Goal: Information Seeking & Learning: Learn about a topic

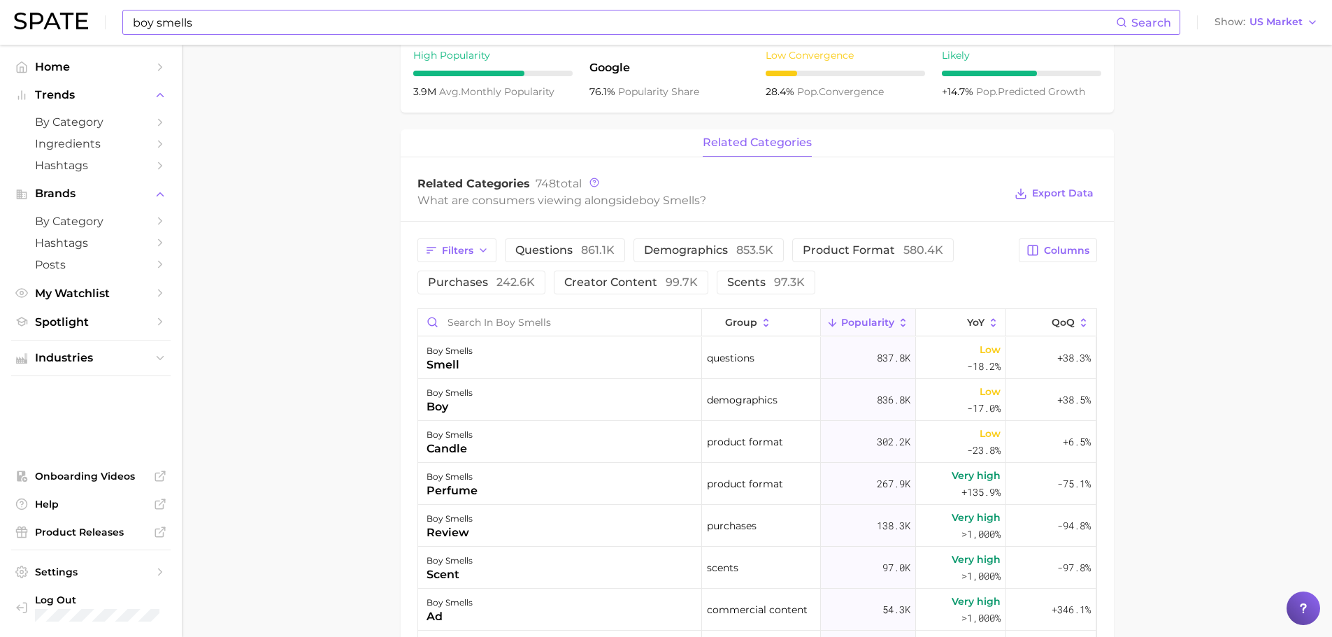
scroll to position [349, 0]
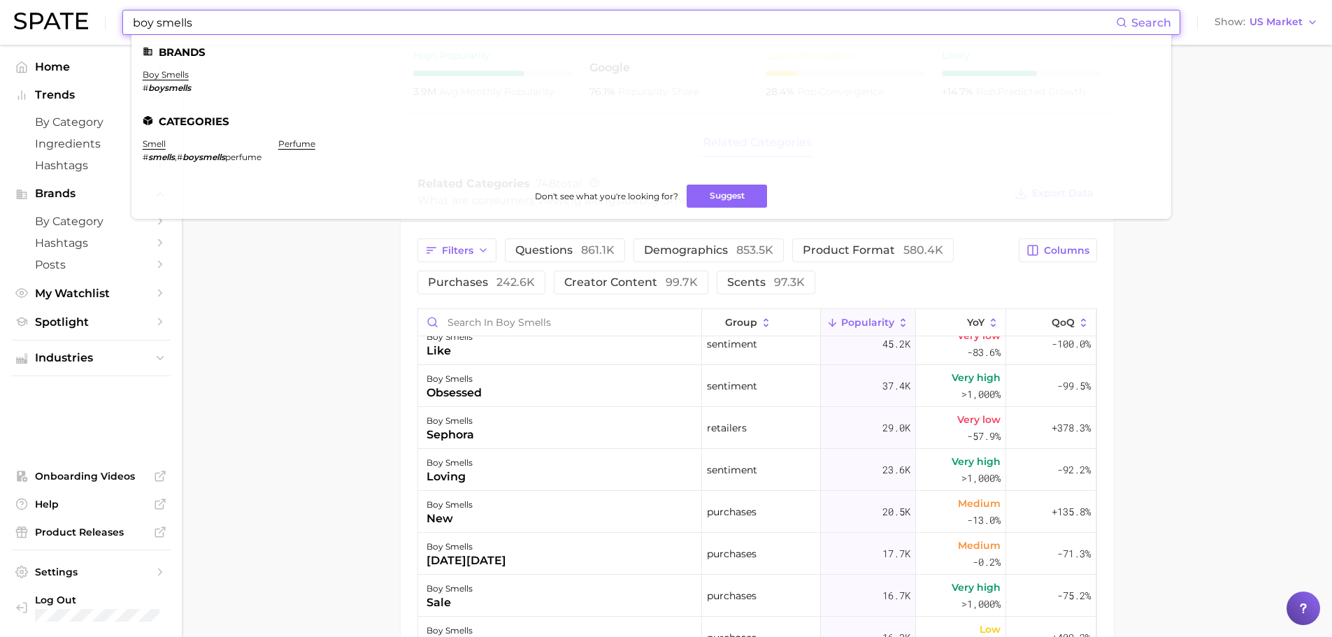
click at [447, 28] on input "boy smells" at bounding box center [623, 22] width 984 height 24
type input "crown affair"
click at [144, 67] on ul "Brands crown affair # crownaffair Categories partner Don't see what you're look…" at bounding box center [650, 120] width 1039 height 171
click at [146, 69] on ul "Brands crown affair # crownaffair Categories partner Don't see what you're look…" at bounding box center [650, 120] width 1039 height 171
click at [147, 70] on link "crown affair" at bounding box center [169, 74] width 53 height 10
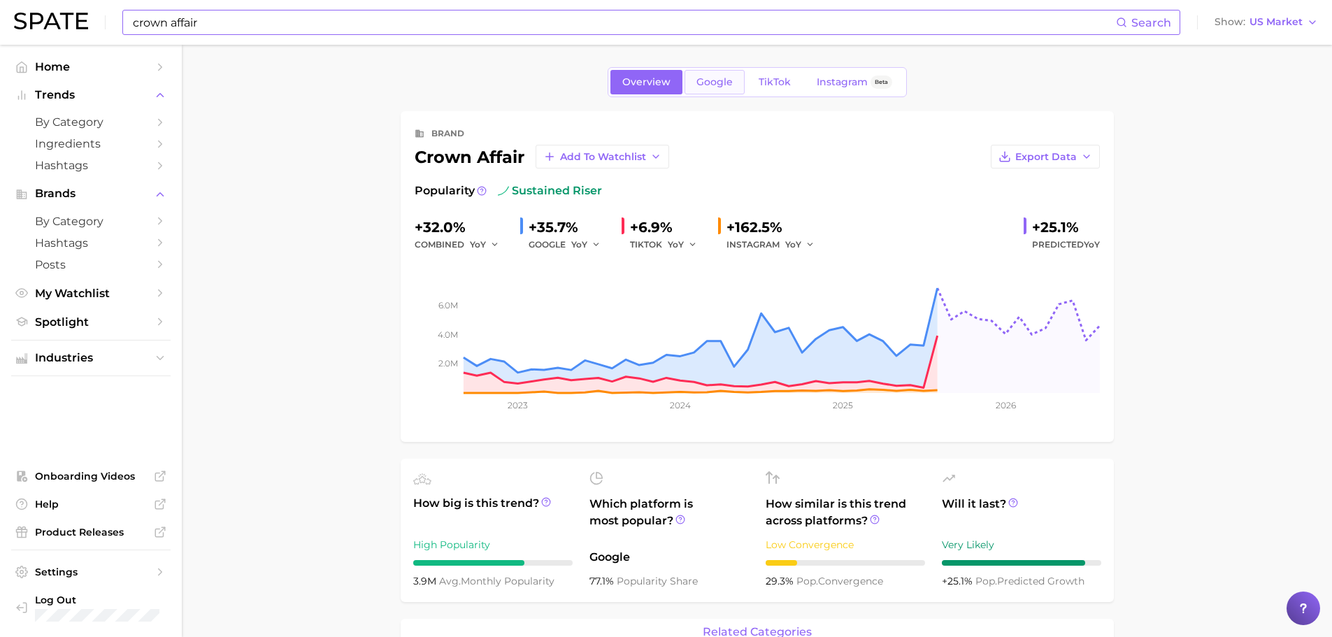
click at [716, 87] on span "Google" at bounding box center [714, 82] width 36 height 12
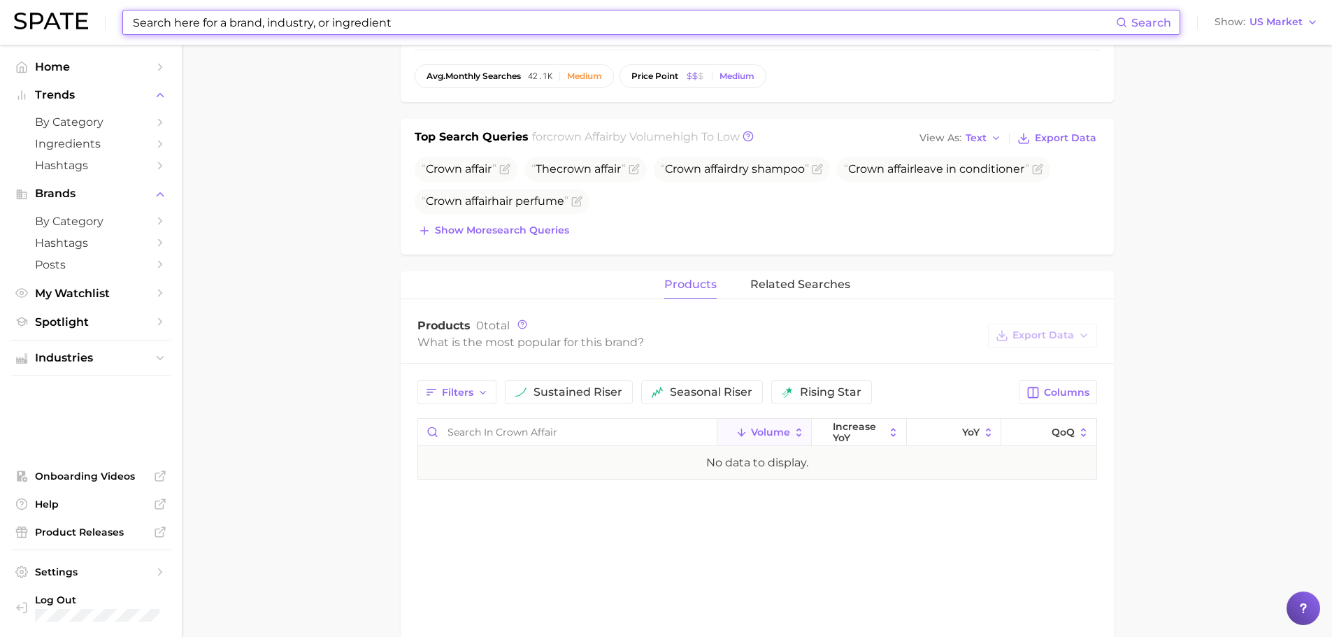
scroll to position [419, 0]
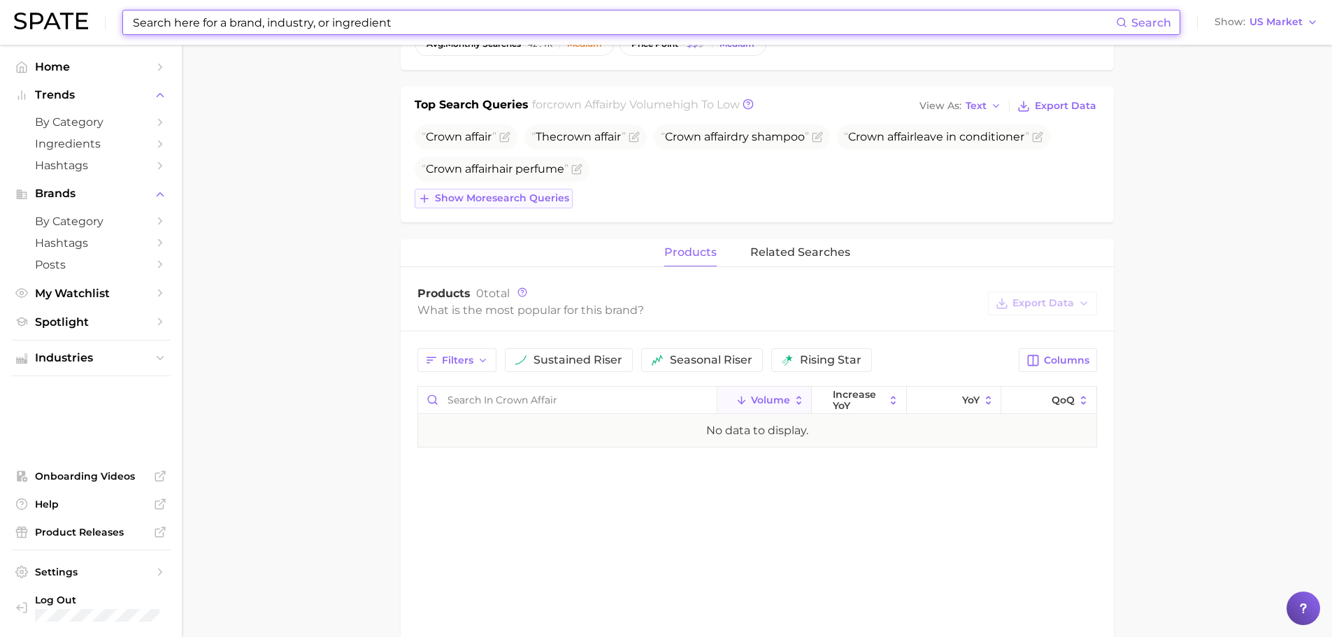
click at [512, 205] on button "Show more search queries" at bounding box center [493, 199] width 158 height 20
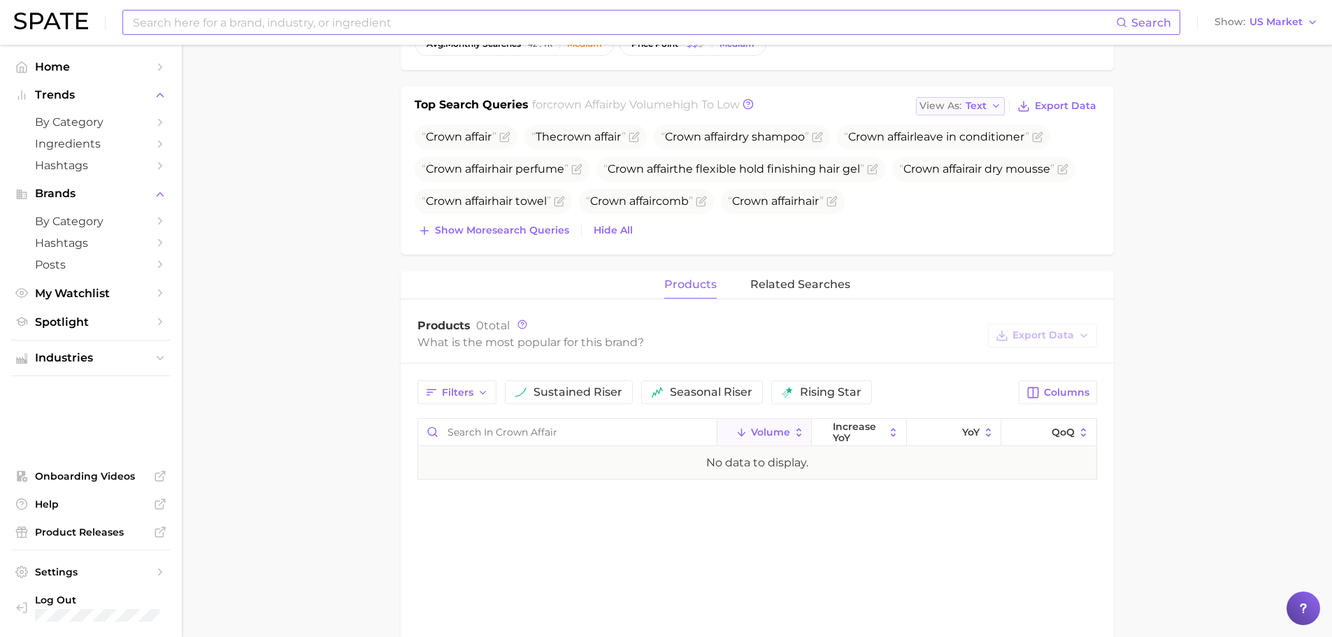
click at [949, 98] on button "View As Text" at bounding box center [960, 106] width 89 height 18
click at [964, 142] on button "Table" at bounding box center [993, 154] width 154 height 25
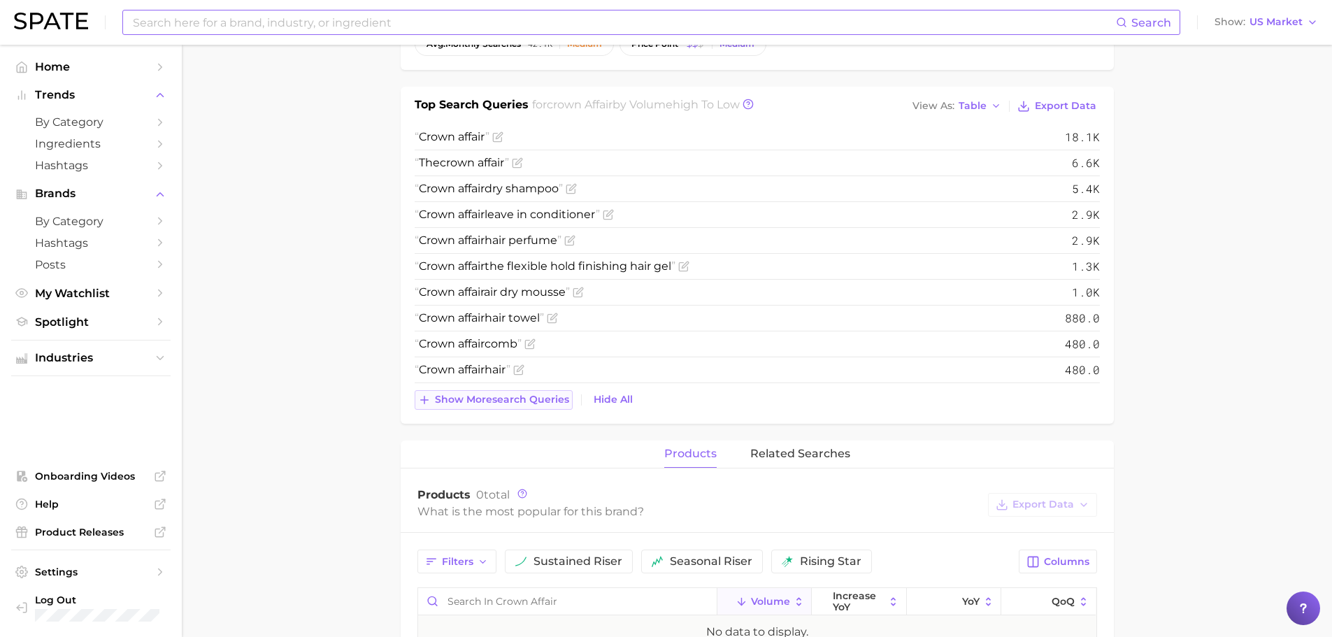
click at [521, 403] on span "Show more search queries" at bounding box center [502, 400] width 134 height 12
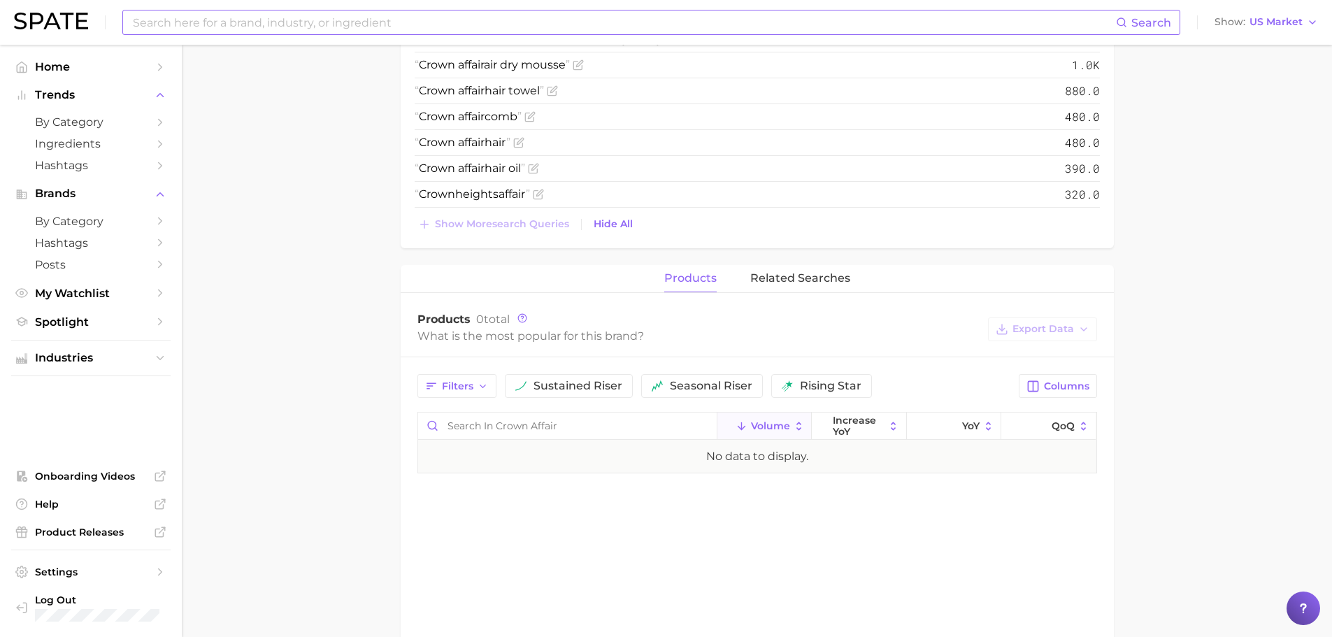
scroll to position [769, 0]
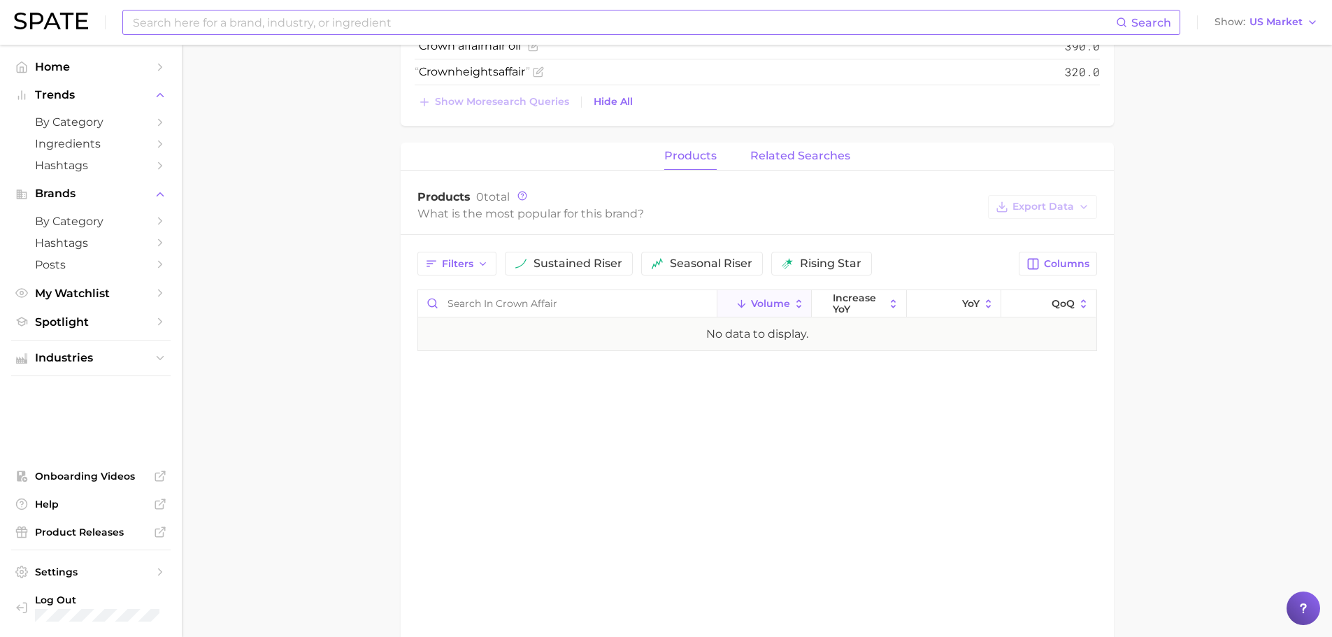
click at [788, 154] on span "related searches" at bounding box center [800, 156] width 100 height 13
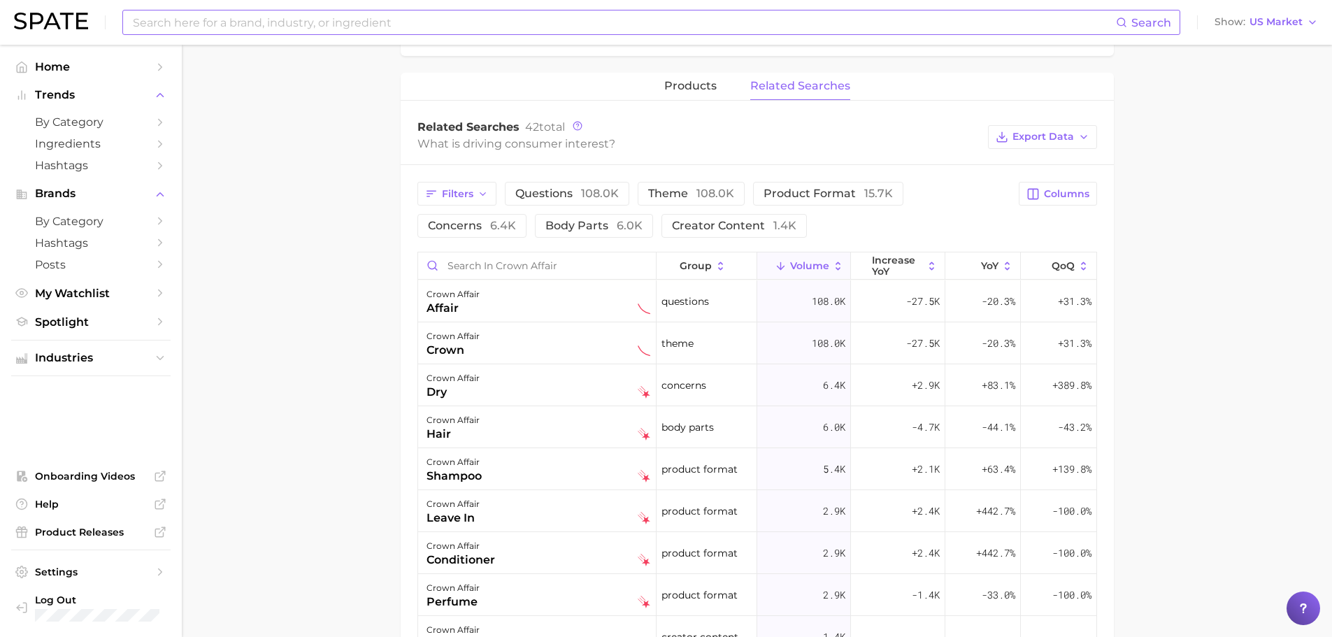
scroll to position [909, 0]
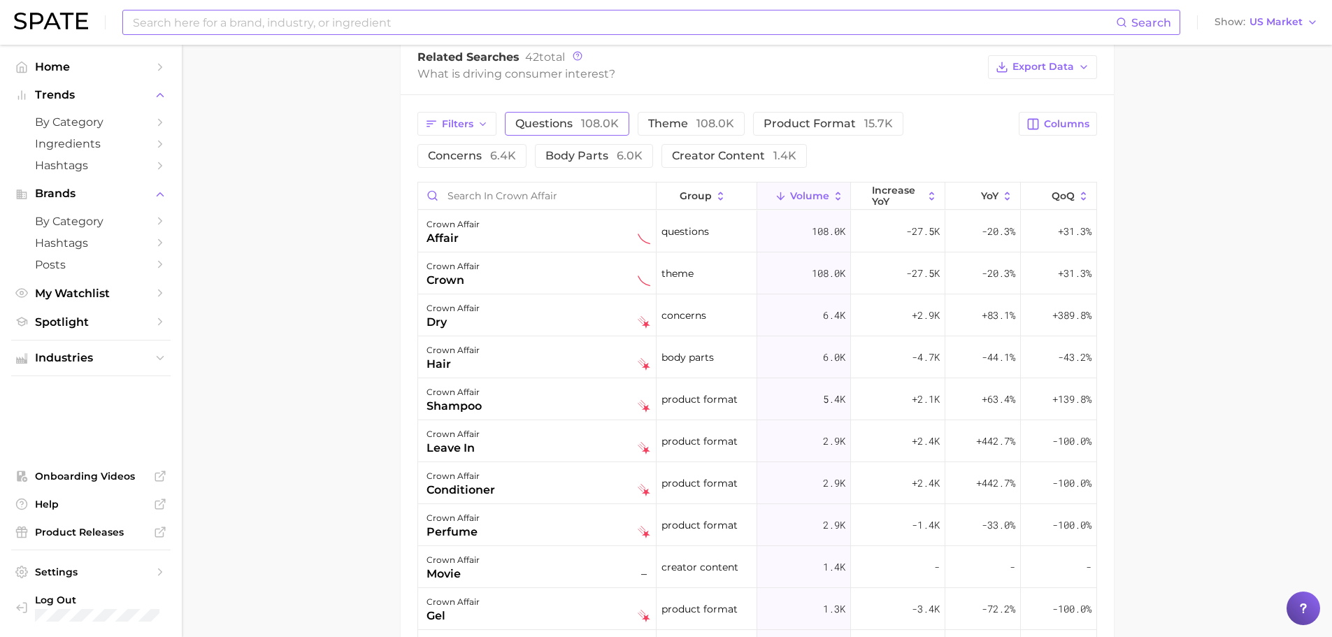
click at [560, 115] on button "questions 108.0k" at bounding box center [567, 124] width 124 height 24
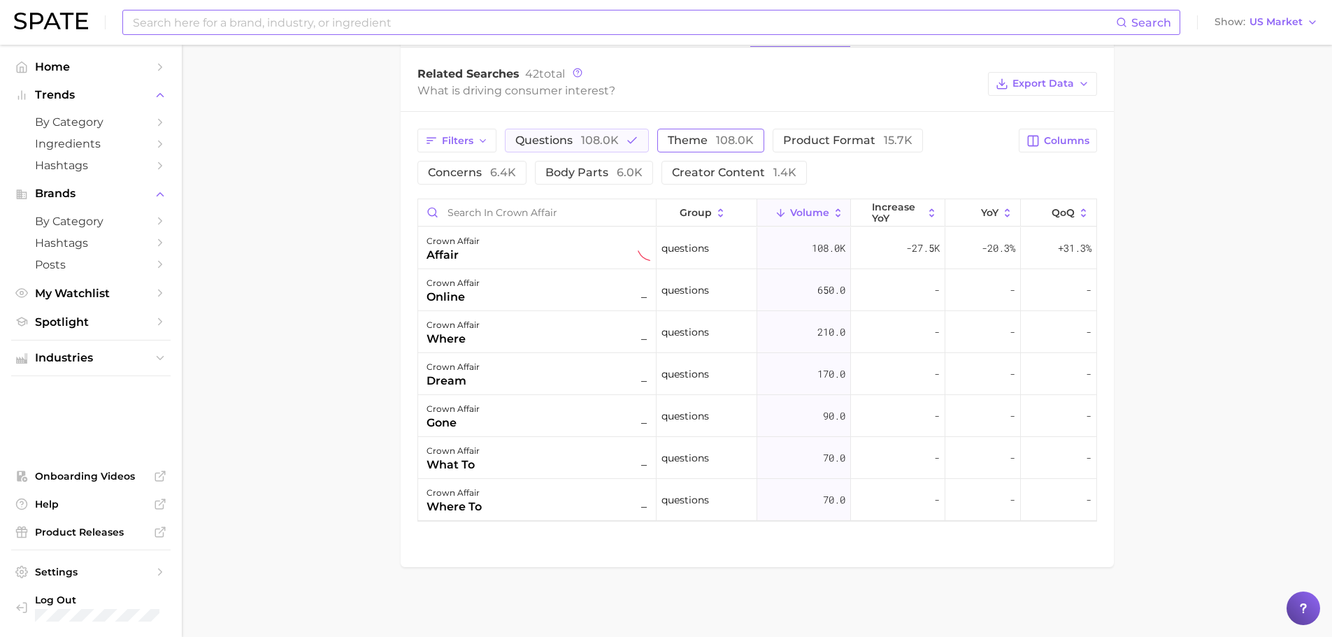
drag, startPoint x: 724, startPoint y: 136, endPoint x: 734, endPoint y: 139, distance: 10.4
click at [723, 136] on span "108.0k" at bounding box center [735, 140] width 38 height 13
click at [682, 143] on span "theme 108.0k" at bounding box center [711, 140] width 86 height 13
click at [554, 131] on button "questions 108.0k" at bounding box center [577, 141] width 144 height 24
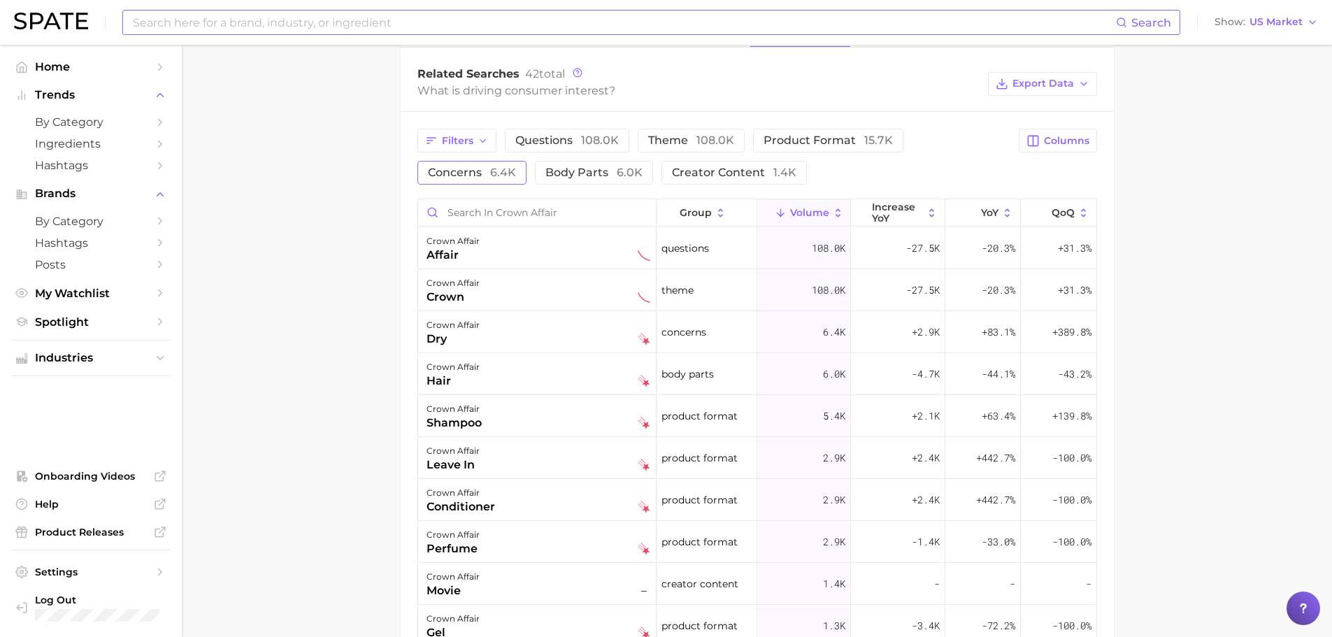
click at [516, 168] on button "concerns 6.4k" at bounding box center [471, 173] width 109 height 24
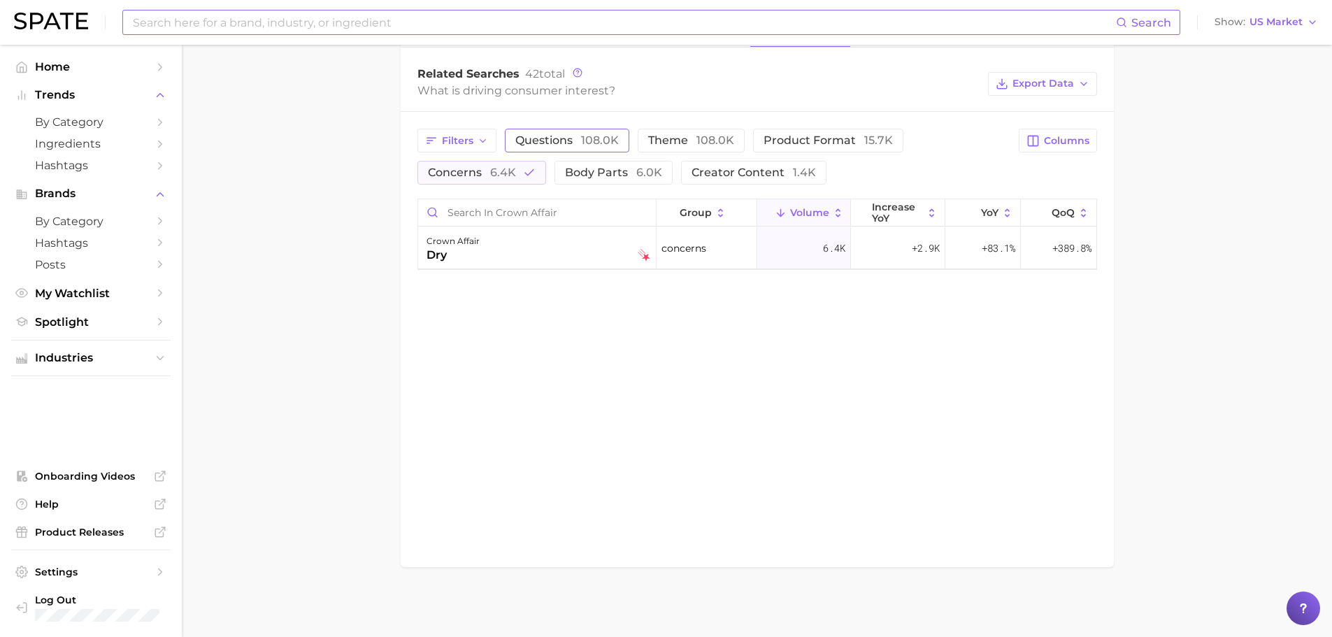
drag, startPoint x: 507, startPoint y: 168, endPoint x: 595, endPoint y: 149, distance: 90.2
click at [507, 168] on span "6.4k" at bounding box center [503, 172] width 26 height 13
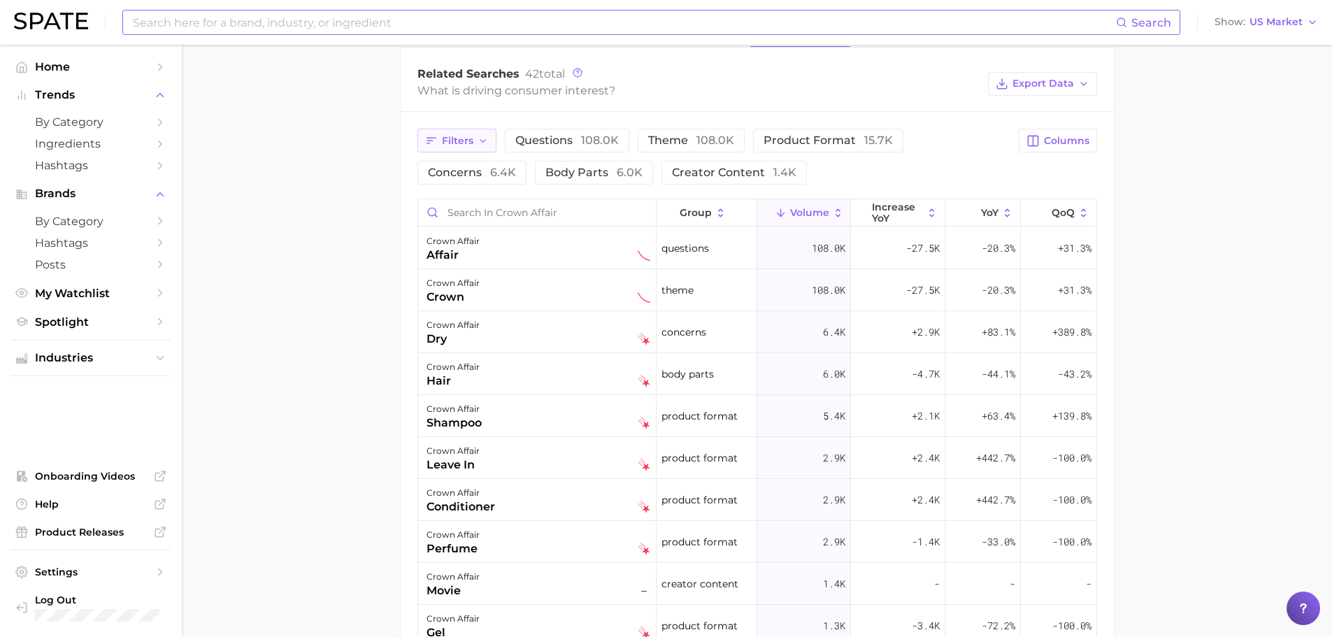
click at [460, 144] on span "Filters" at bounding box center [457, 141] width 31 height 12
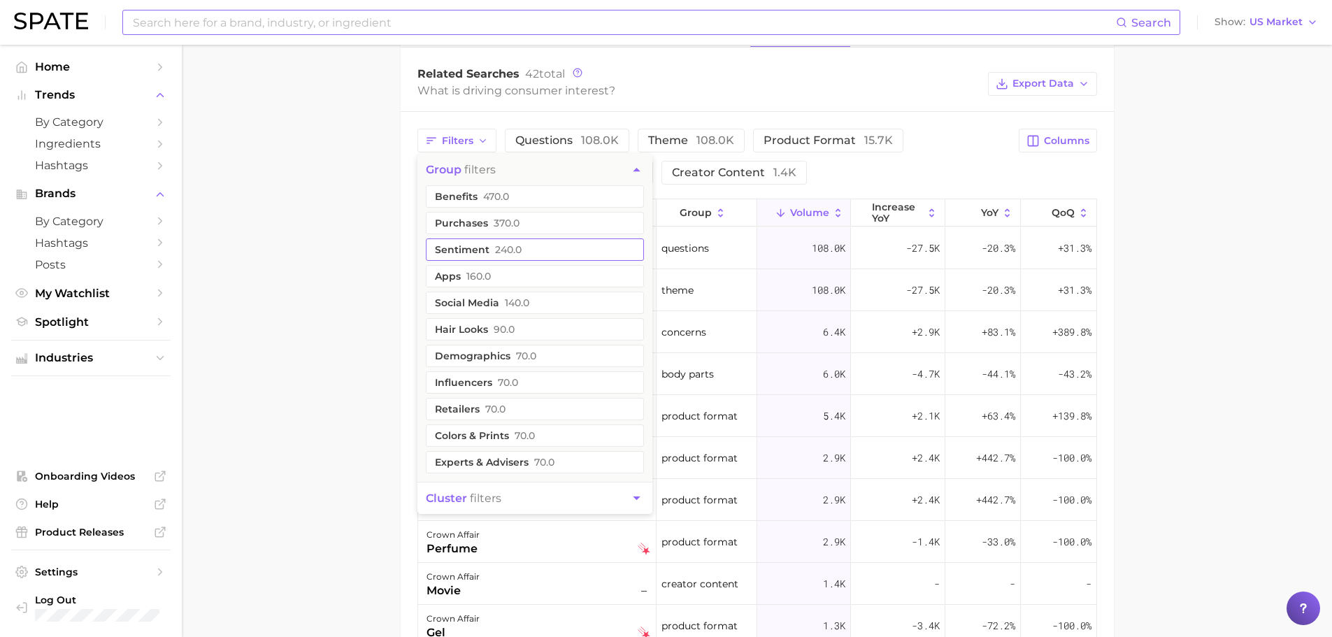
click at [489, 259] on ul "benefits 470.0 purchases 370.0 sentiment 240.0 apps 160.0 social media 140.0 ha…" at bounding box center [534, 333] width 235 height 296
click at [475, 255] on button "sentiment 240.0" at bounding box center [535, 249] width 218 height 22
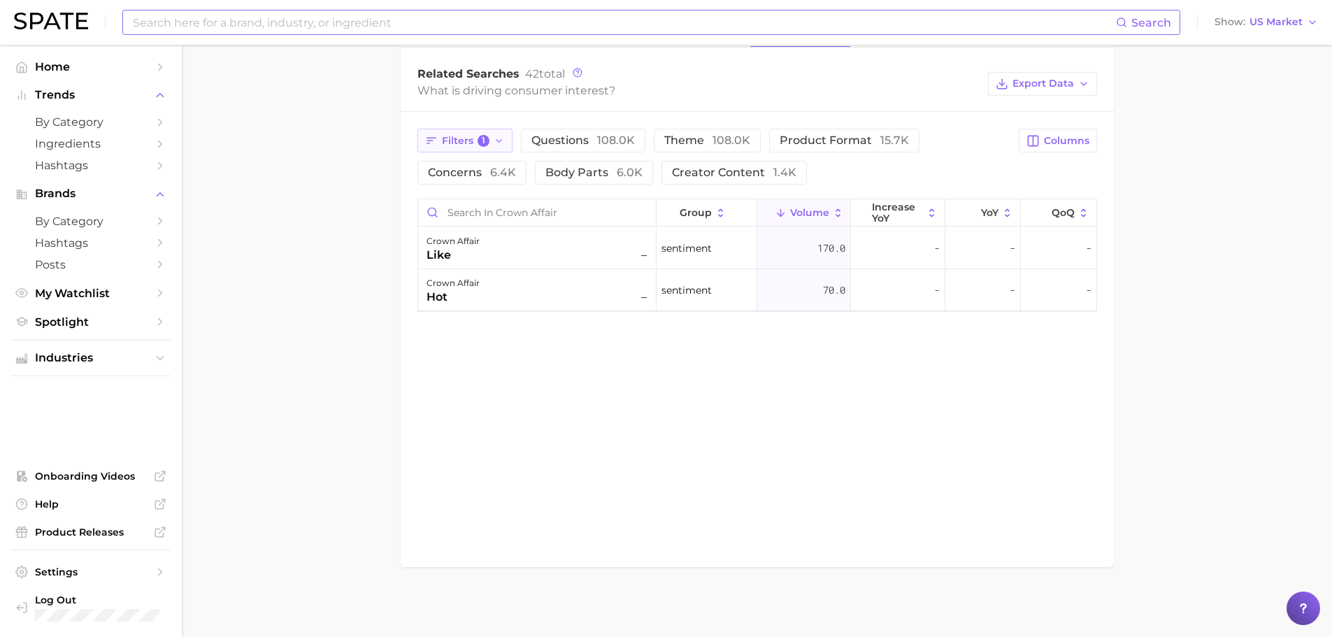
click at [463, 150] on button "Filters 1" at bounding box center [465, 141] width 96 height 24
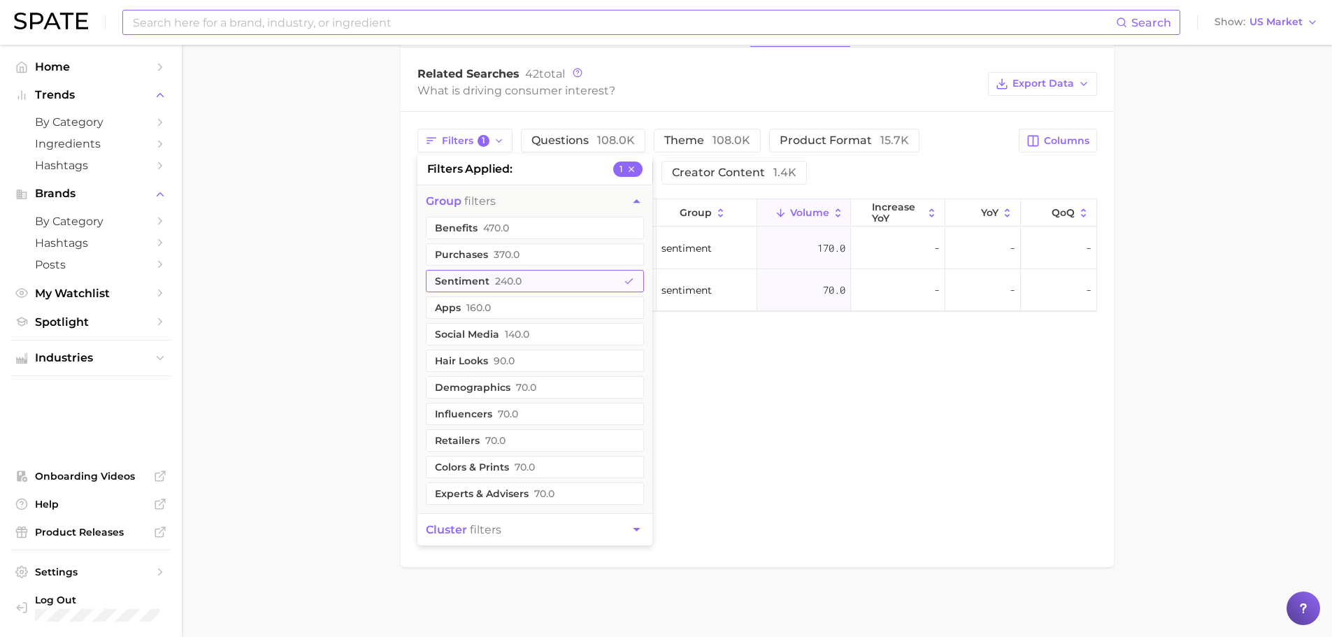
click at [467, 273] on button "sentiment 240.0" at bounding box center [535, 281] width 218 height 22
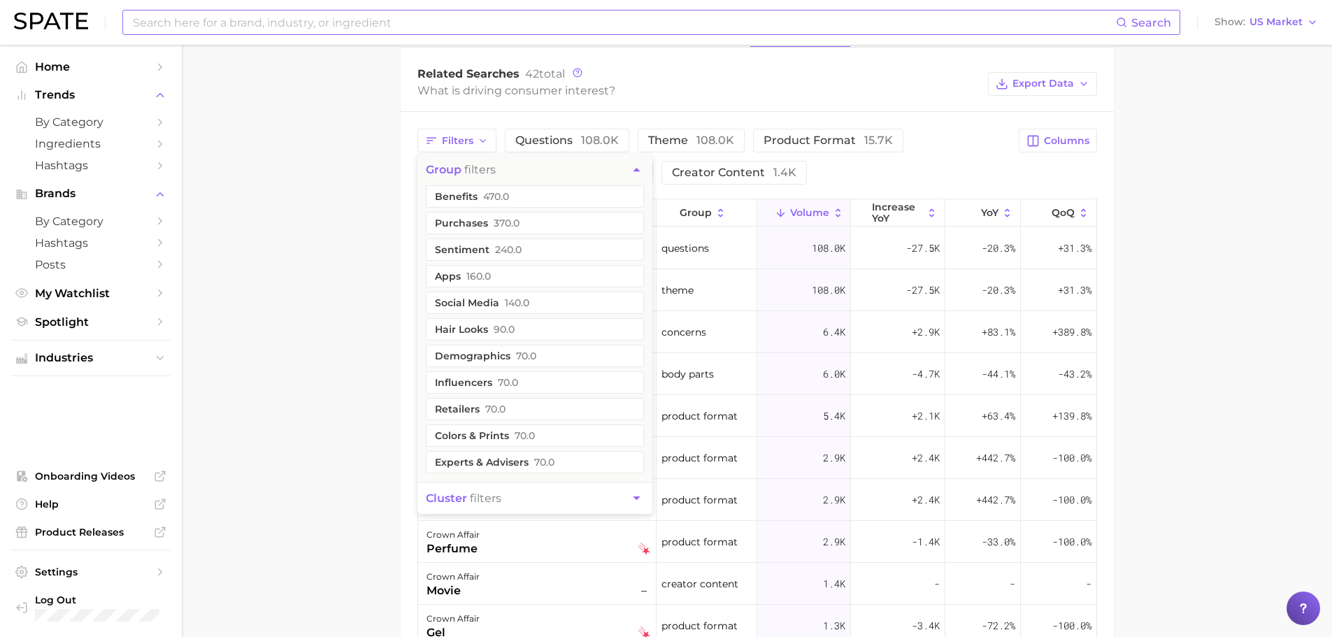
drag, startPoint x: 340, startPoint y: 305, endPoint x: 329, endPoint y: 301, distance: 11.3
click at [340, 305] on main "Overview Google TikTok Instagram Beta brand crown affair Add to Watchlist Expor…" at bounding box center [757, 37] width 1150 height 1769
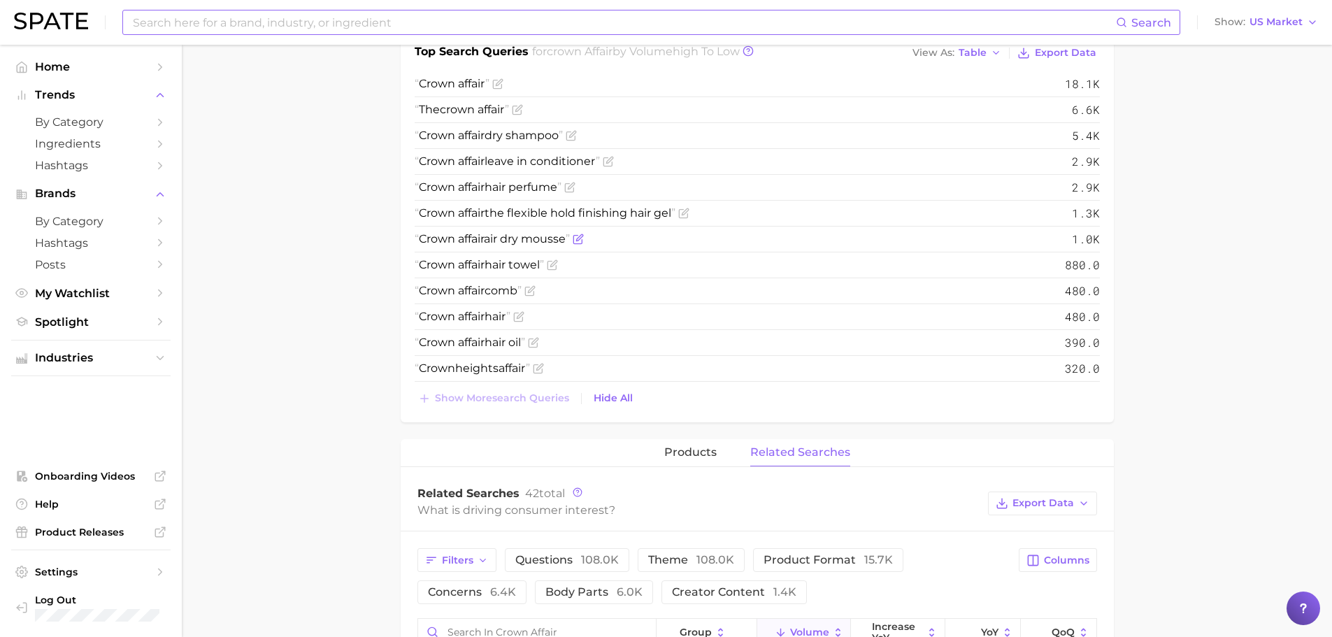
scroll to position [0, 0]
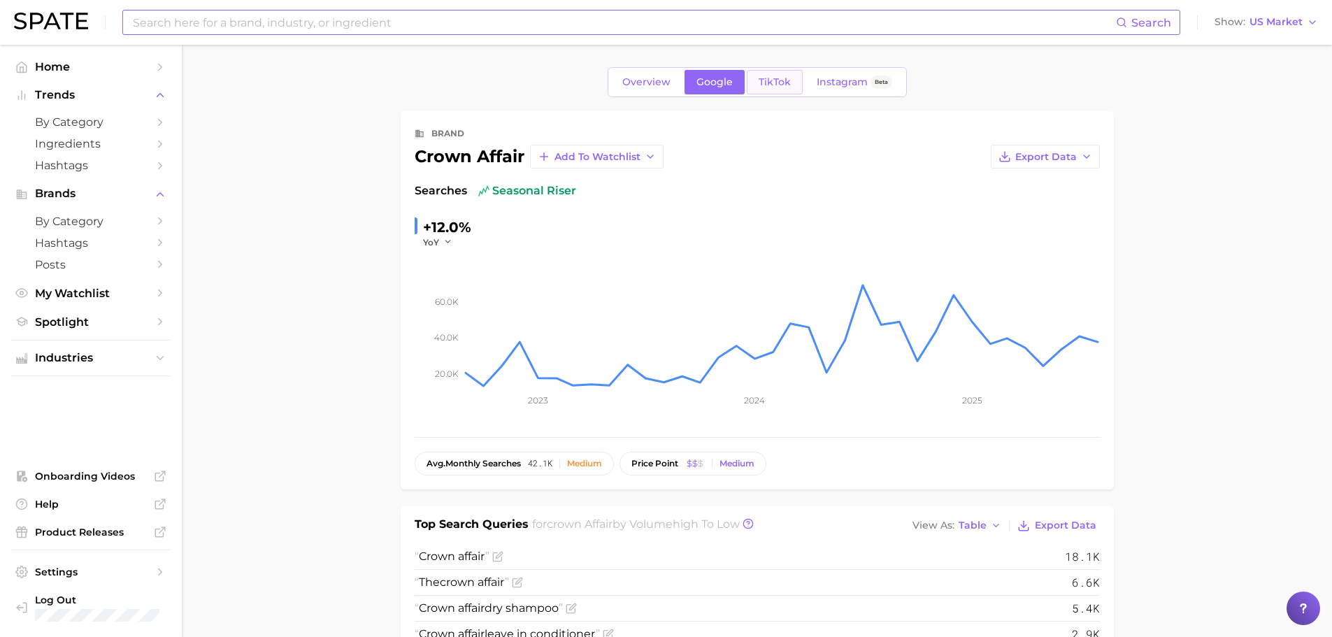
click at [780, 86] on span "TikTok" at bounding box center [774, 82] width 32 height 12
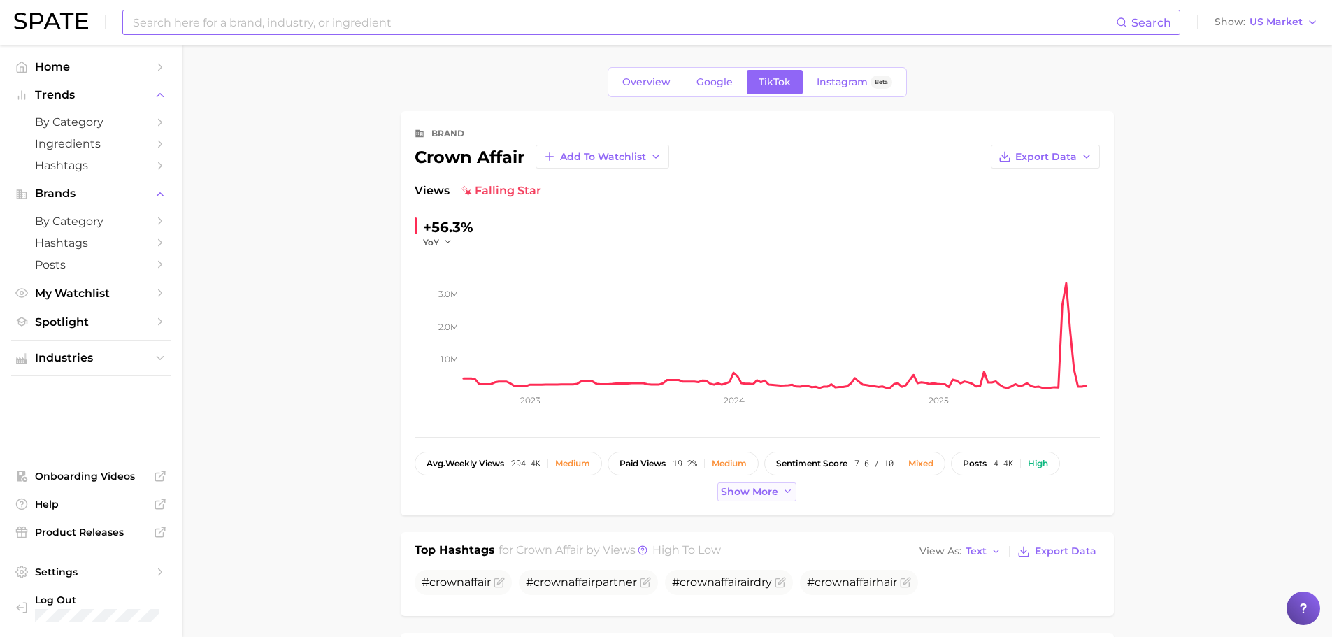
click at [777, 492] on button "Show more" at bounding box center [757, 491] width 80 height 19
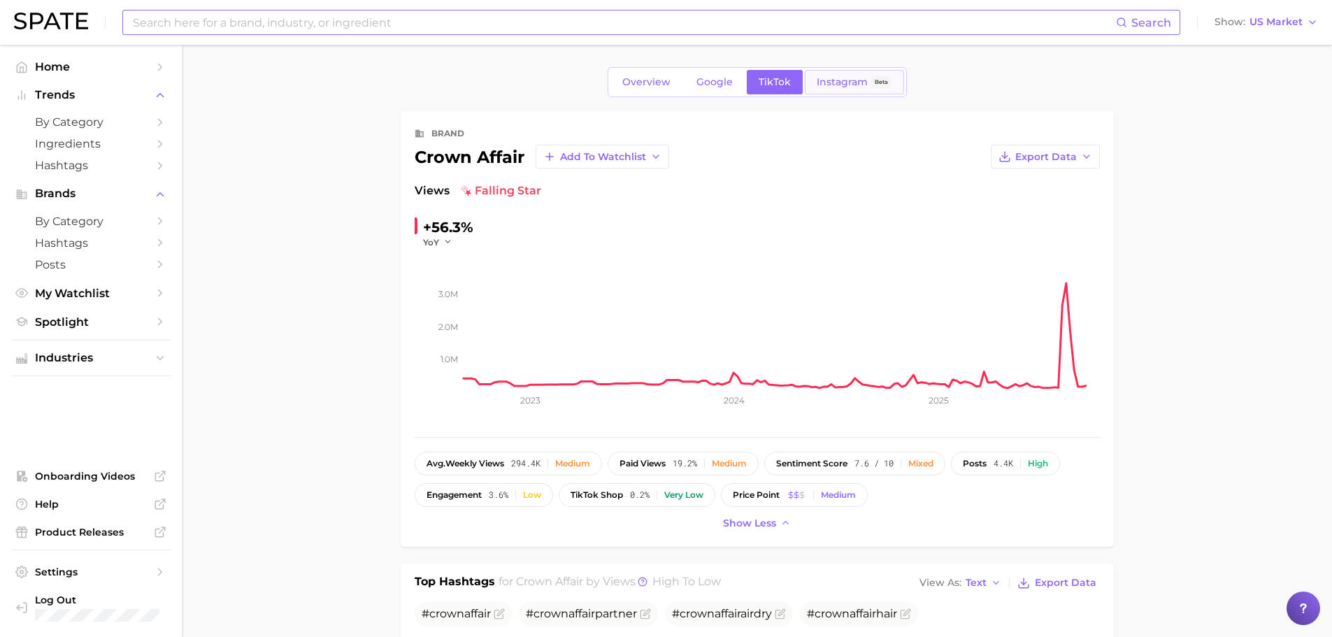
click at [829, 75] on link "Instagram Beta" at bounding box center [854, 82] width 99 height 24
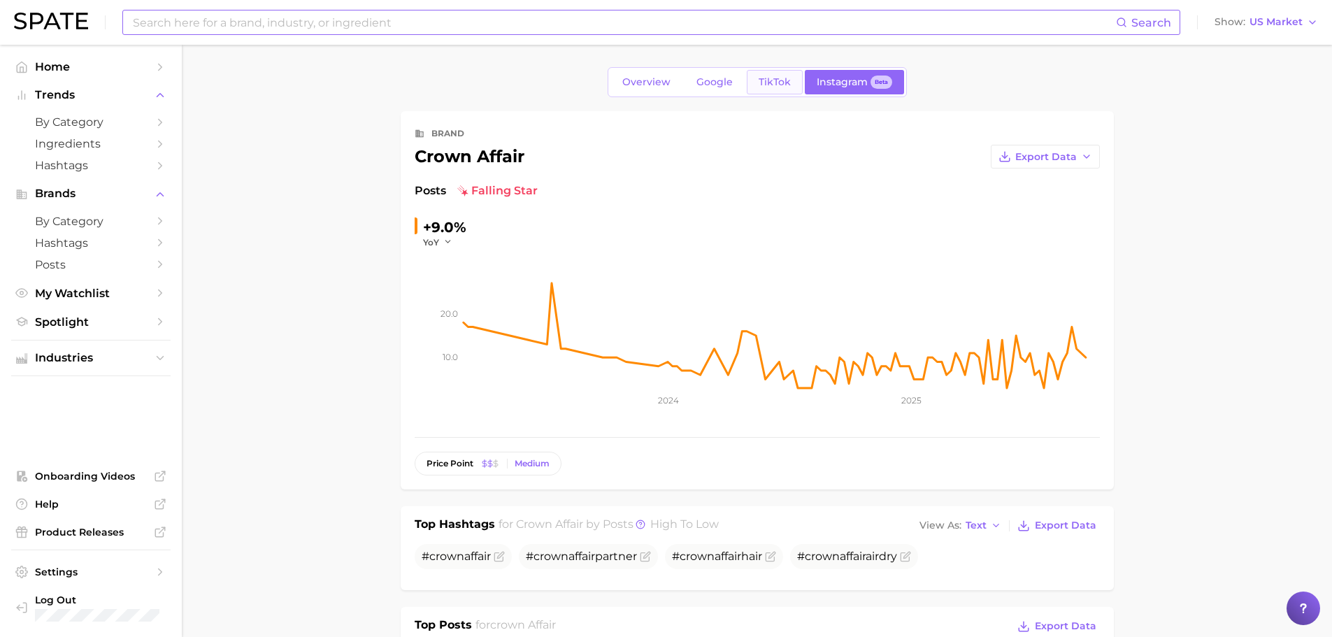
click at [779, 85] on span "TikTok" at bounding box center [774, 82] width 32 height 12
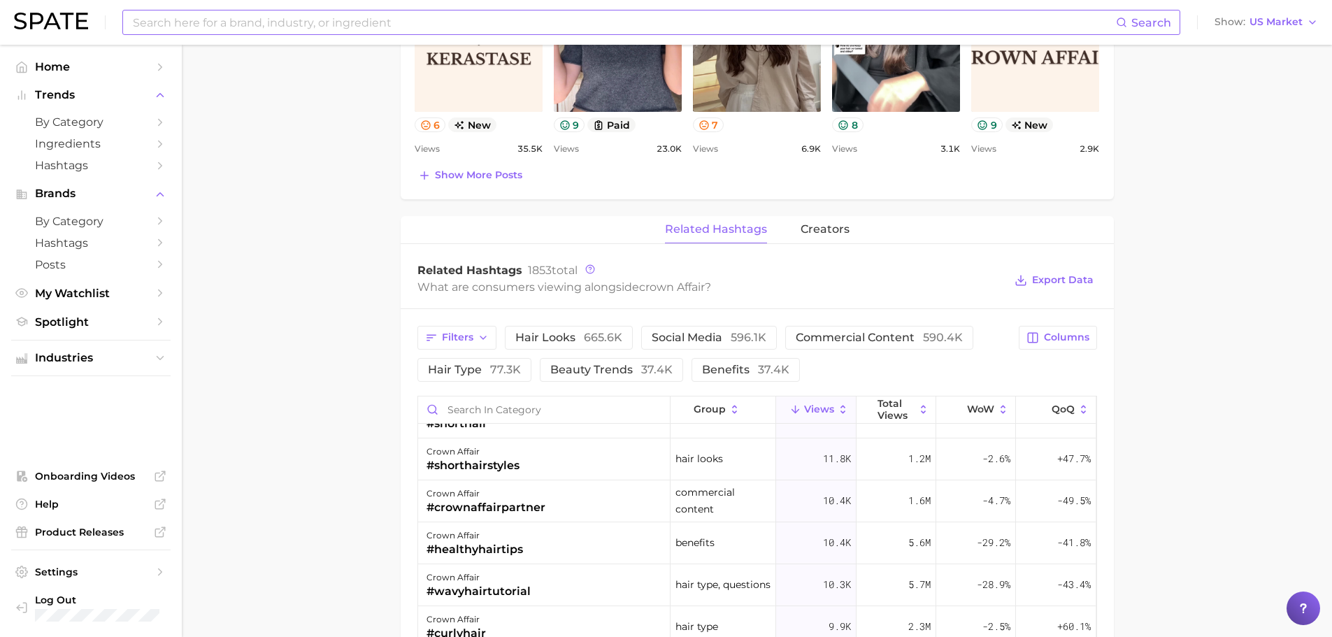
scroll to position [812, 0]
